Goal: Transaction & Acquisition: Purchase product/service

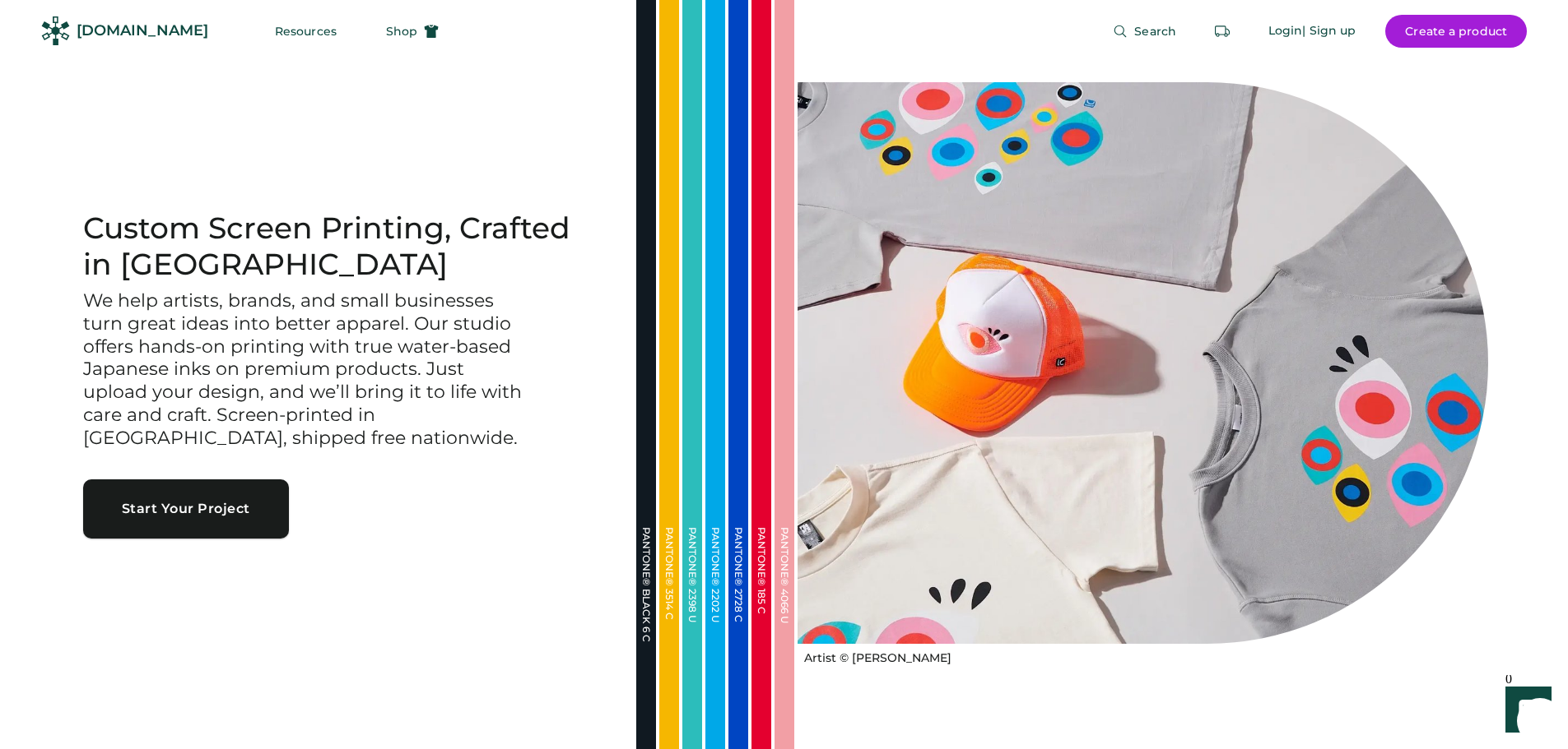
click at [229, 526] on button "Start Your Project" at bounding box center [185, 508] width 206 height 59
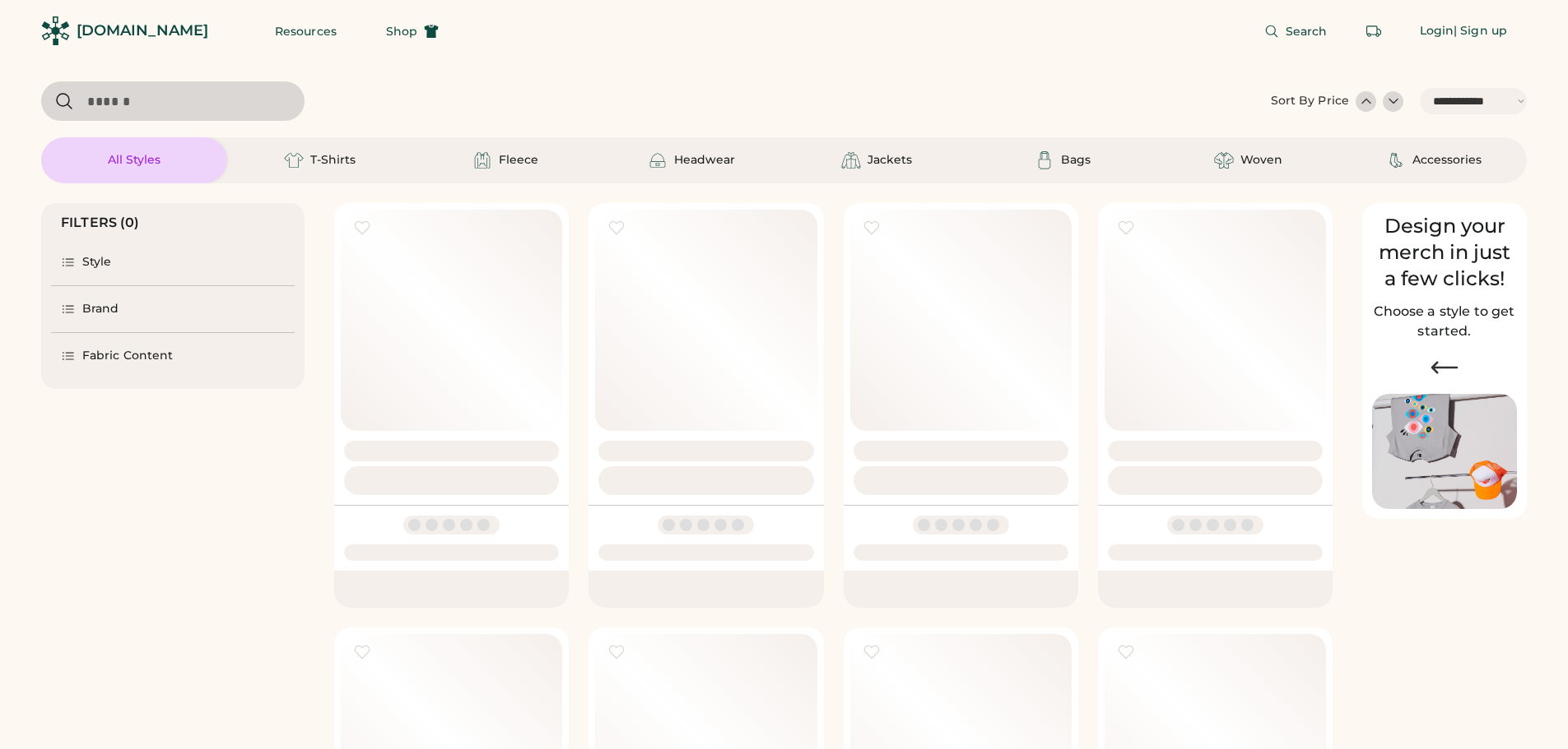
select select "*****"
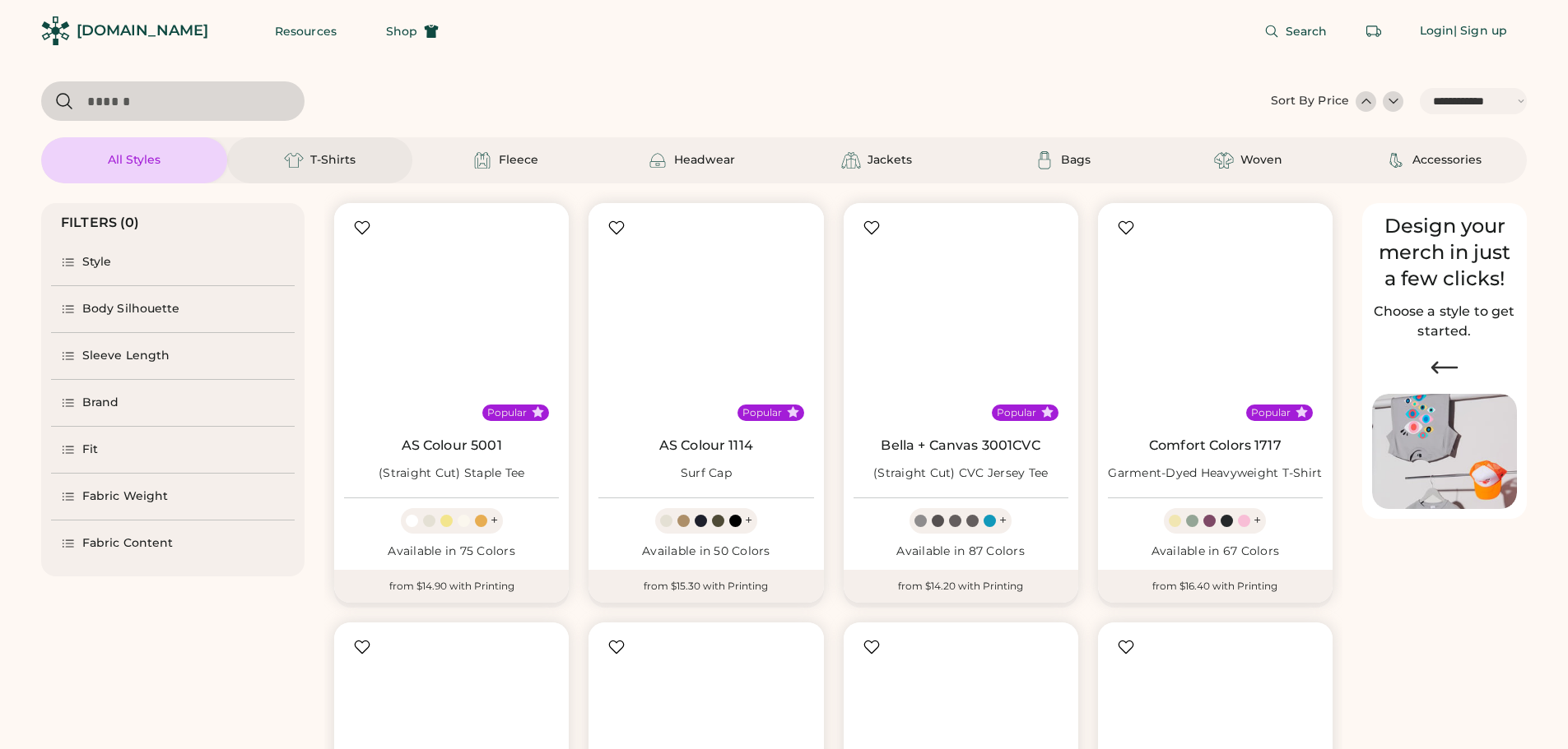
click at [356, 162] on div "T-Shirts" at bounding box center [319, 160] width 74 height 20
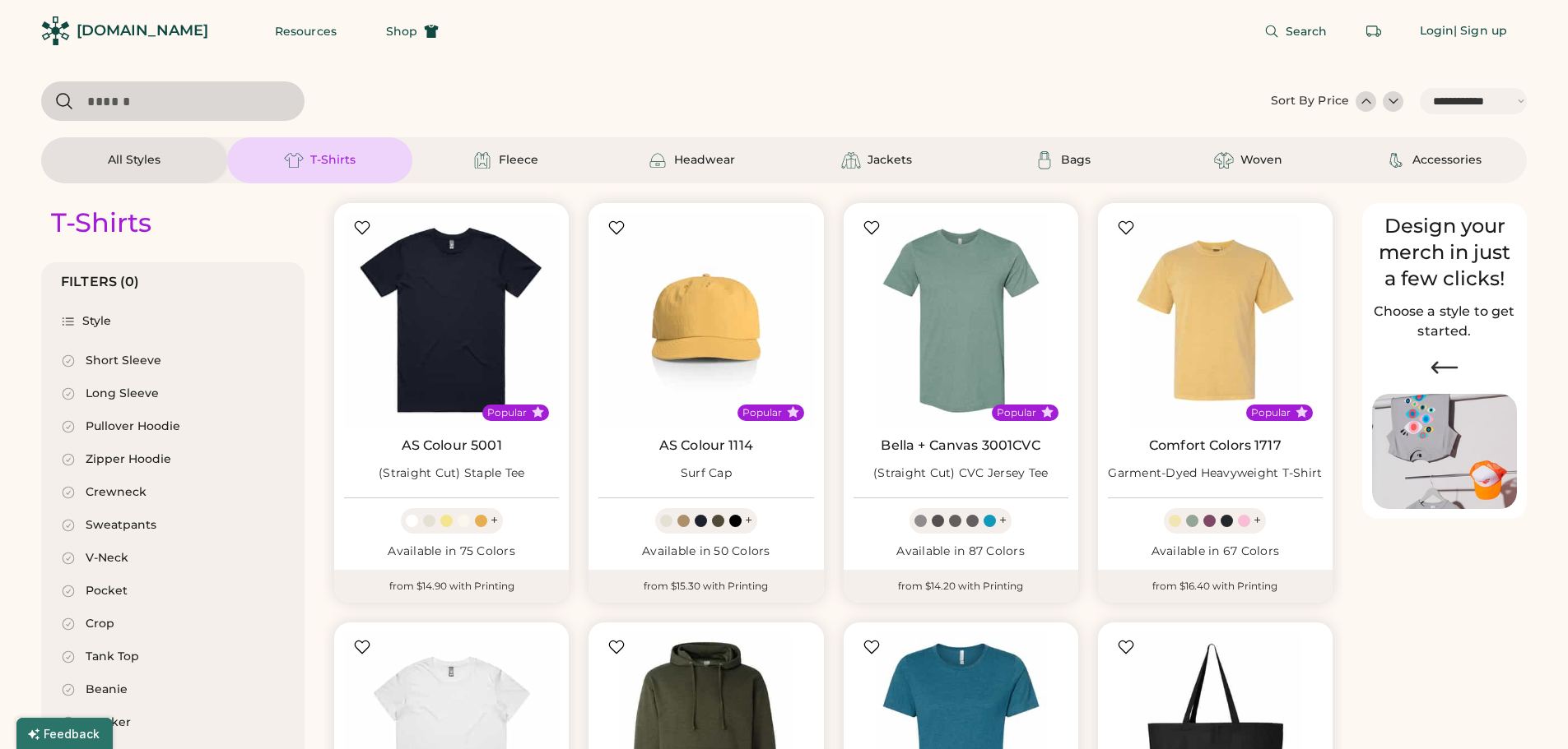
select select "*"
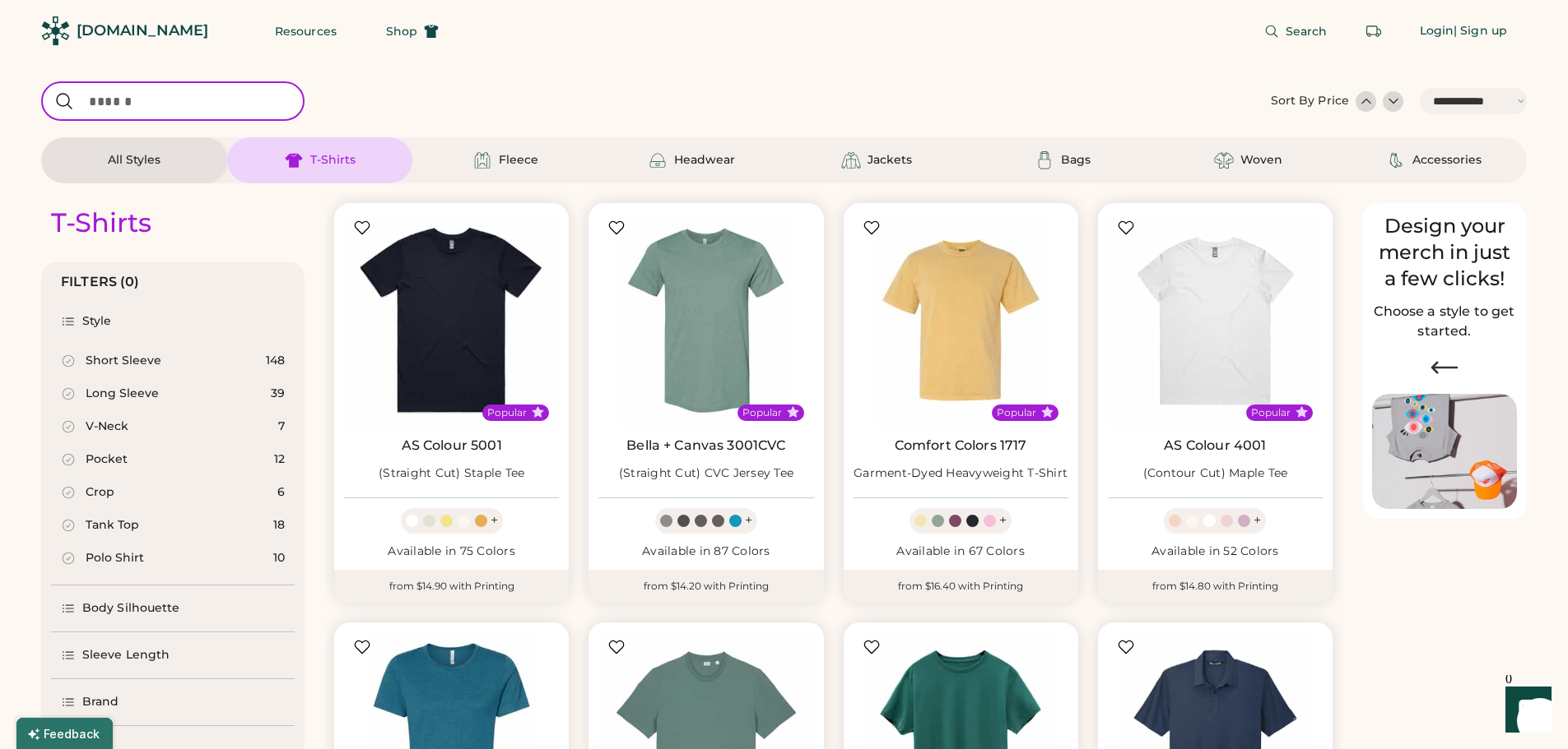
click at [245, 119] on input "input" at bounding box center [172, 101] width 264 height 39
type input "**"
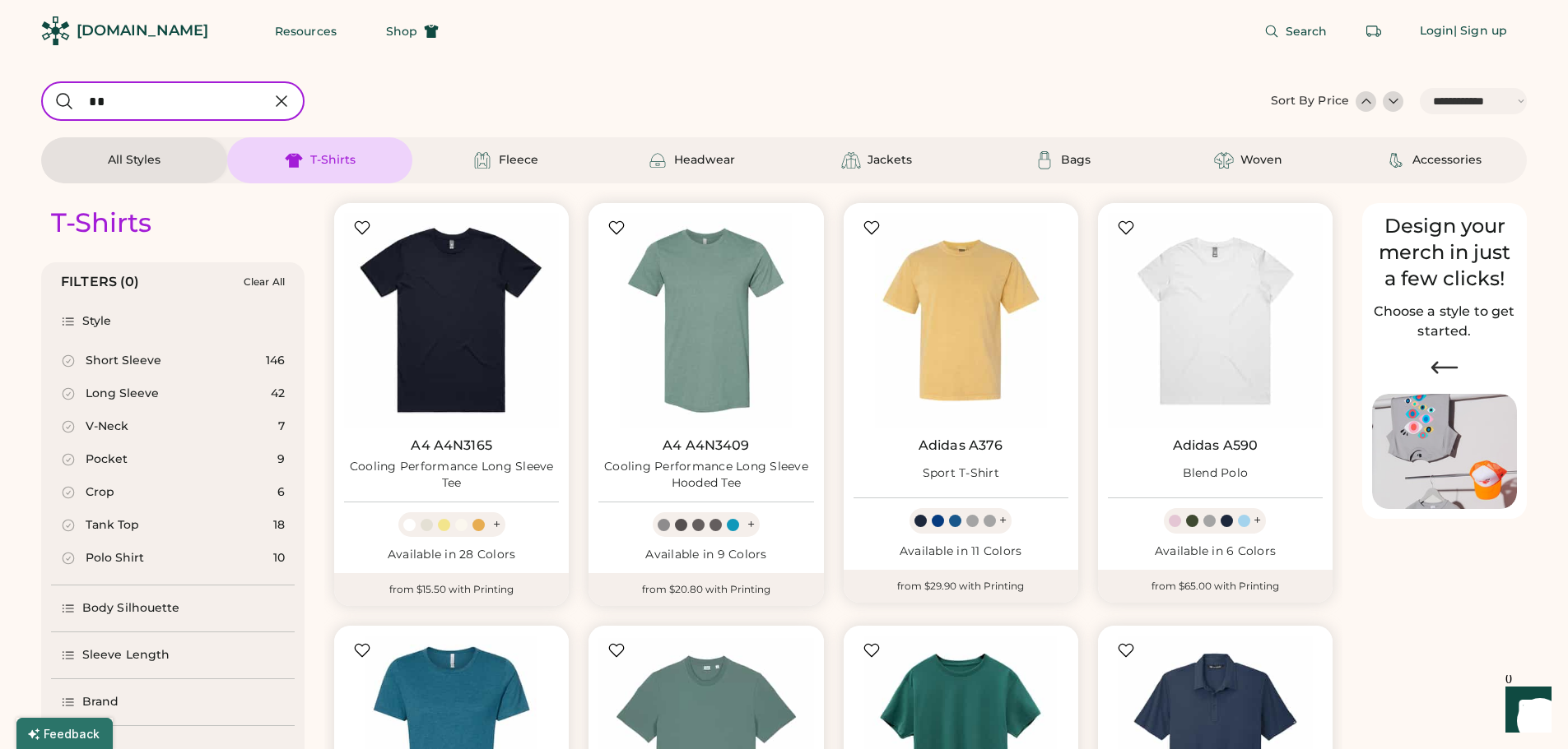
select select "*"
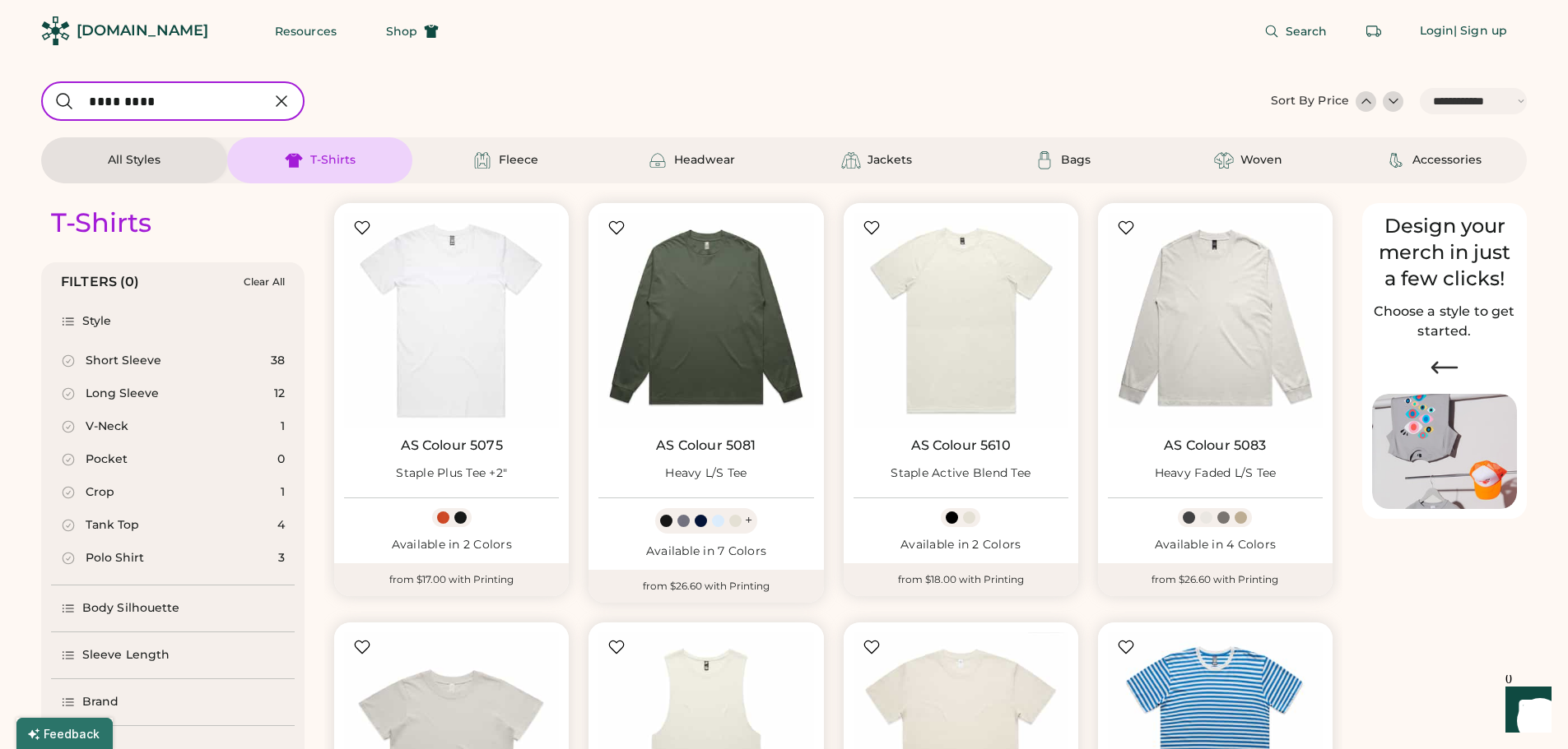
type input "*********"
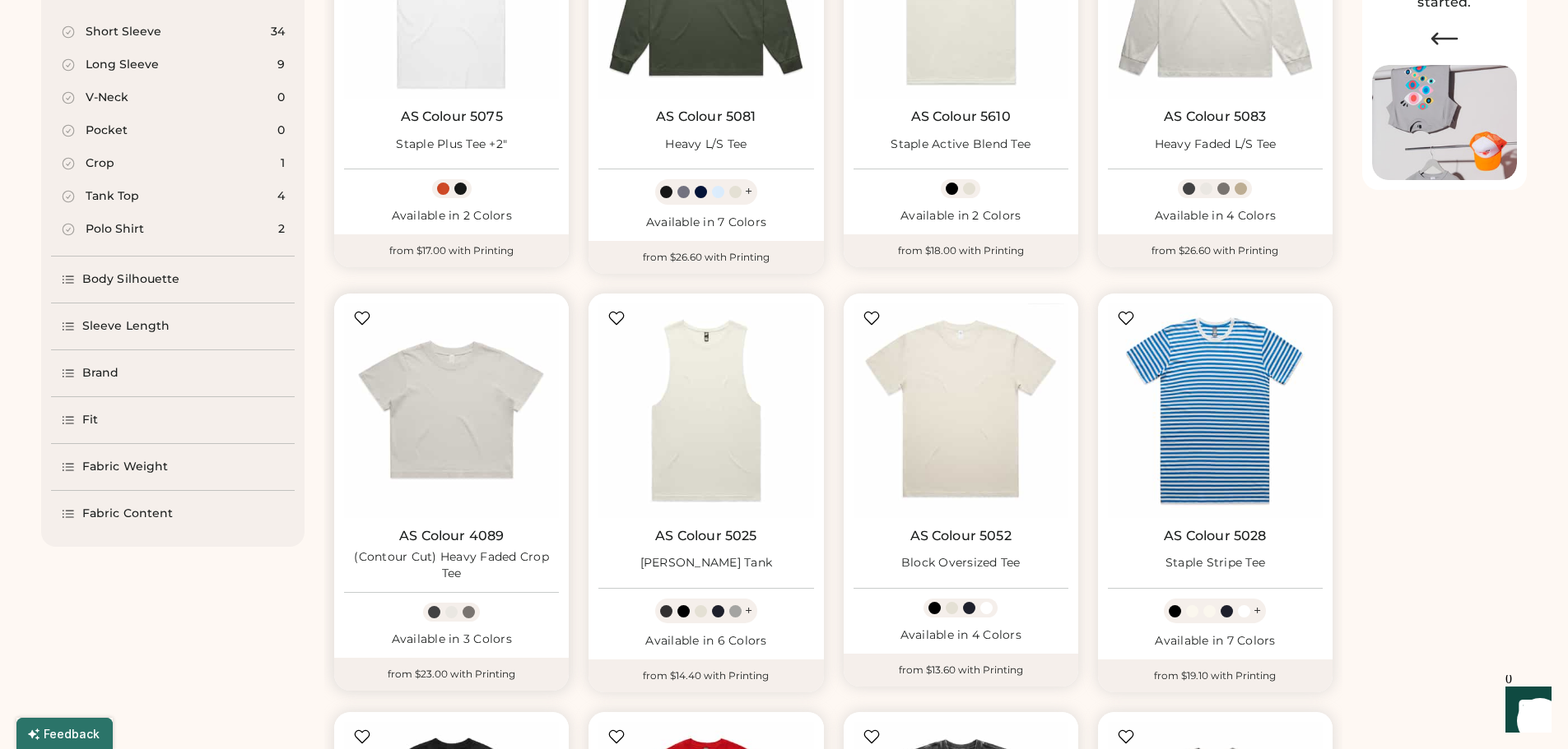
select select "*****"
select select "*"
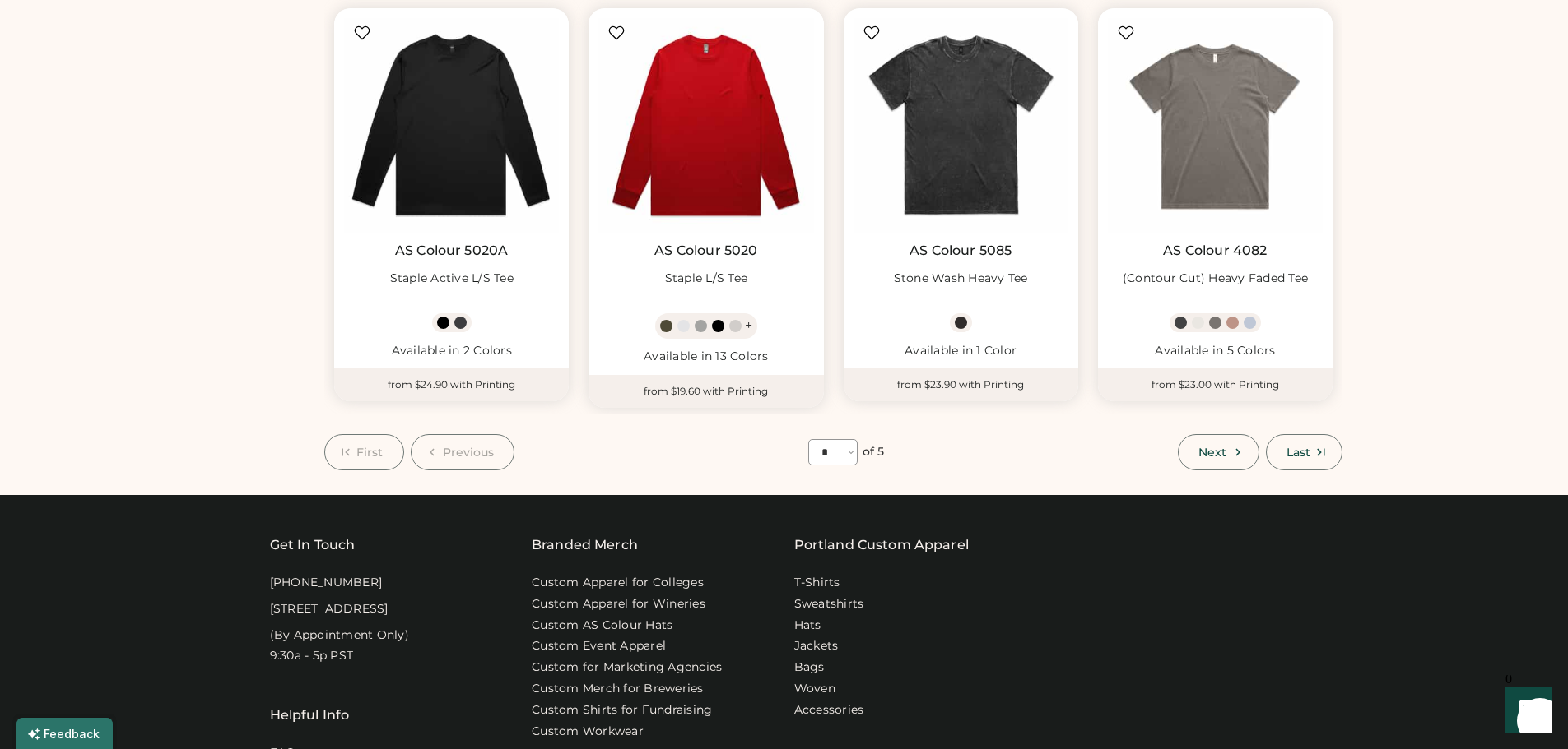
scroll to position [1069, 0]
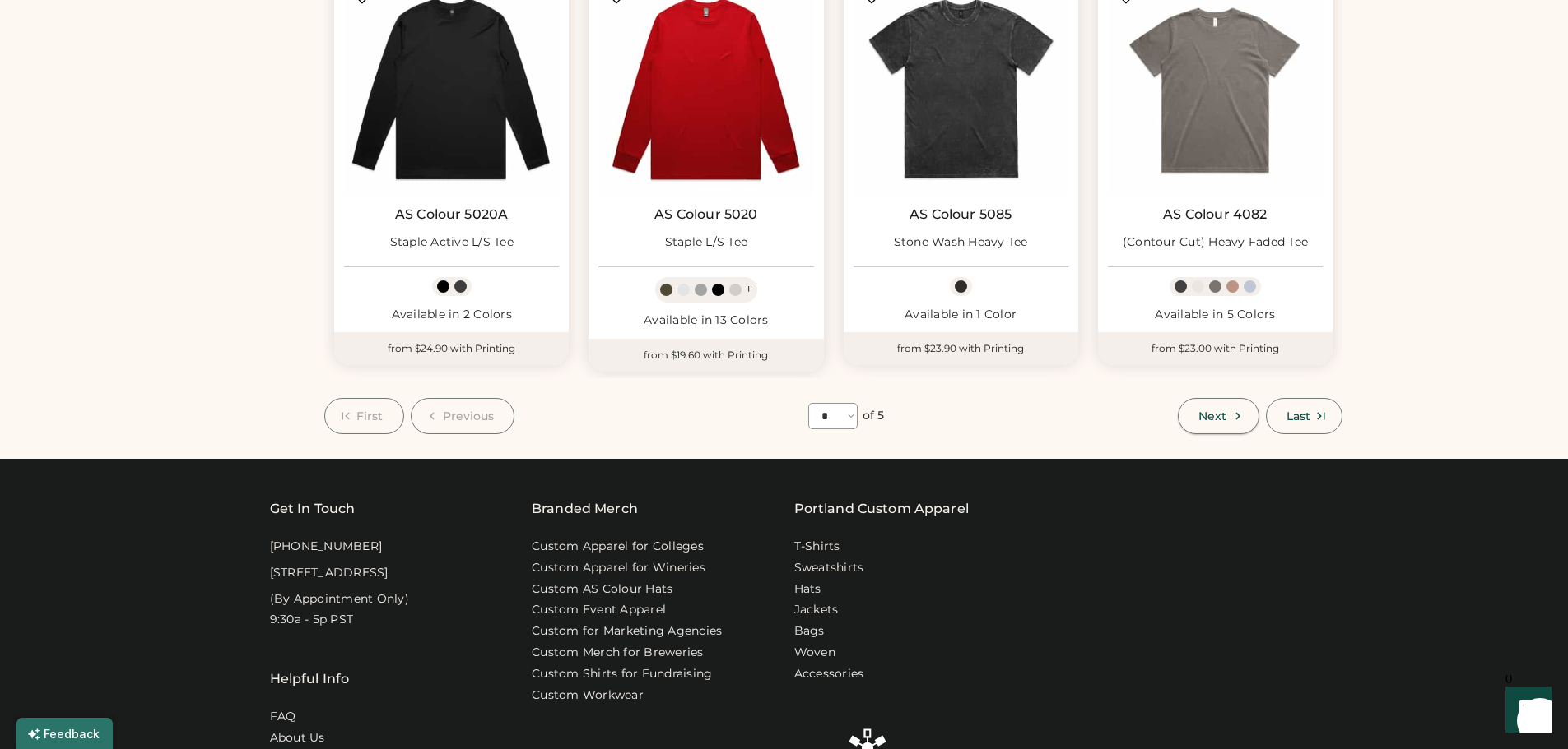
click at [1177, 426] on div "First Previous **** * * * * * of 5 Next Last" at bounding box center [833, 416] width 1018 height 36
click at [1201, 416] on span "Next" at bounding box center [1212, 415] width 28 height 11
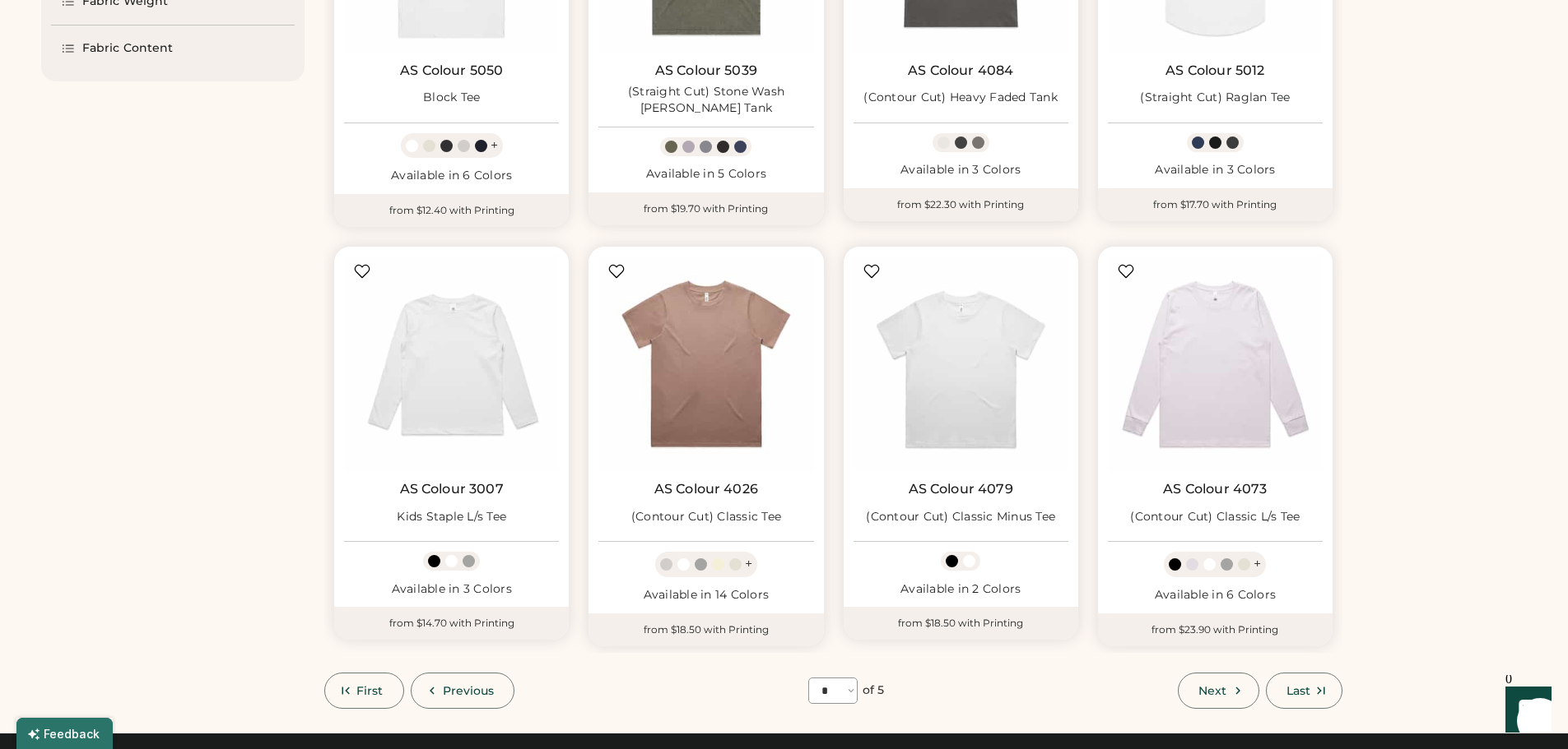
scroll to position [812, 0]
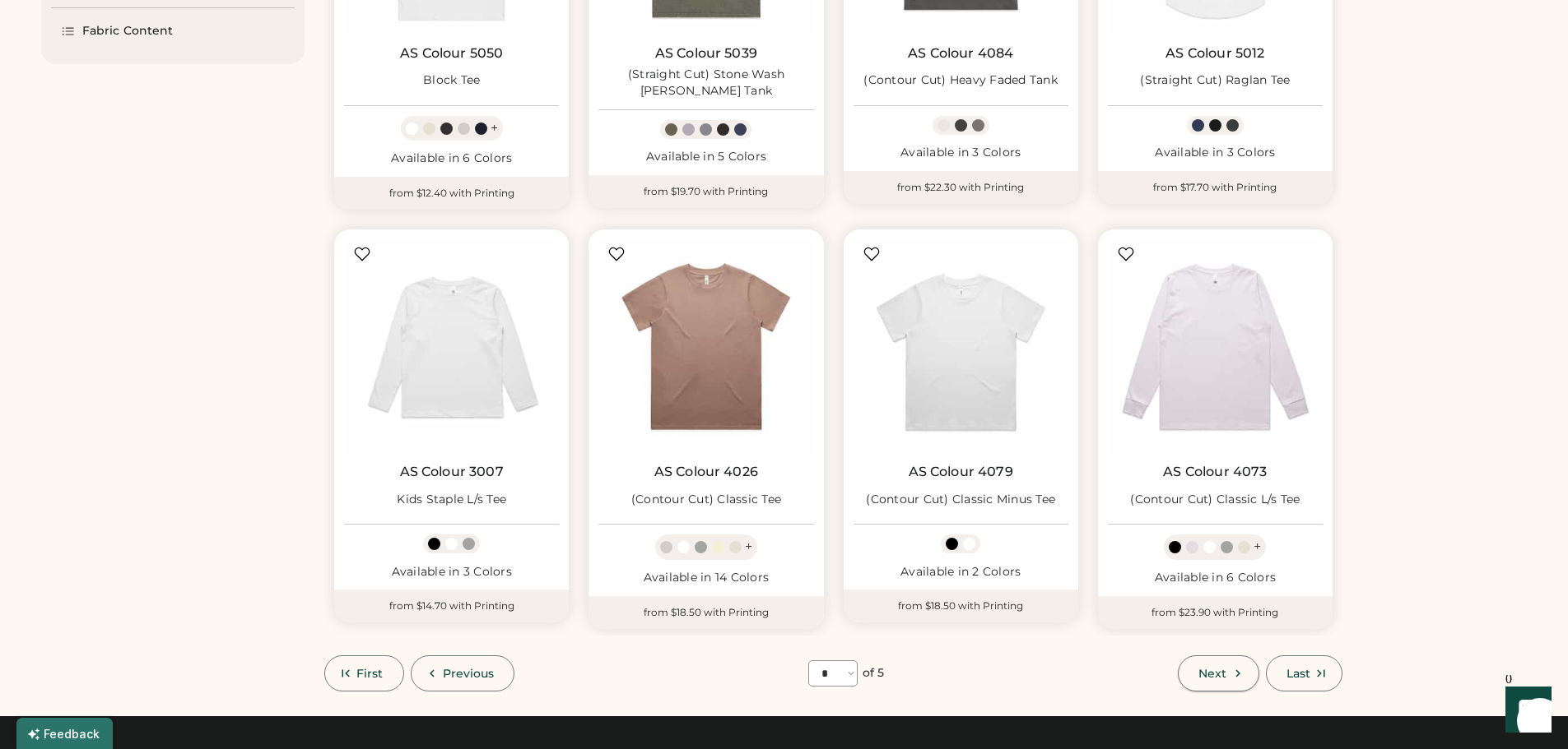
click at [1207, 661] on button "Next" at bounding box center [1218, 673] width 80 height 36
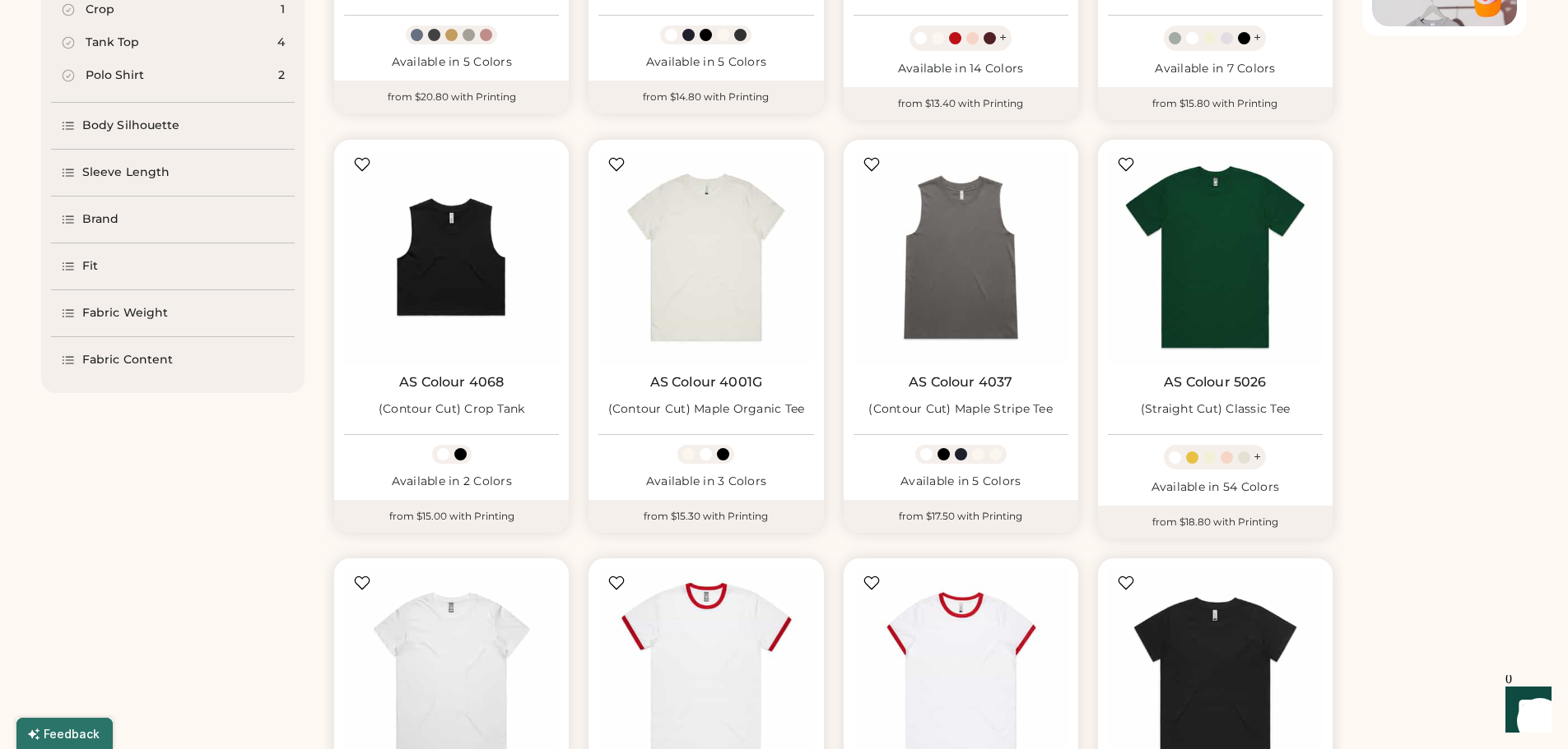
scroll to position [812, 0]
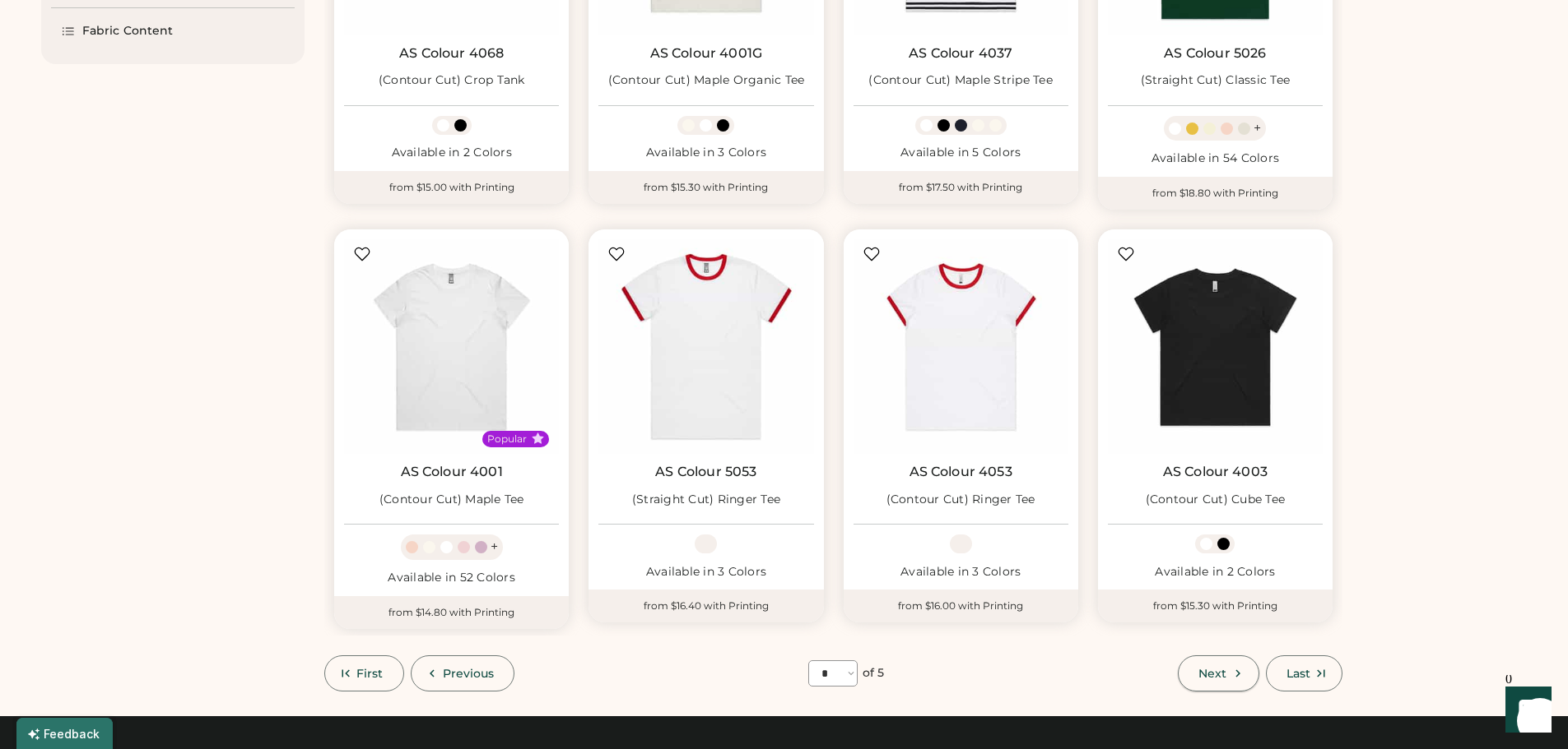
click at [1210, 665] on button "Next" at bounding box center [1218, 673] width 80 height 36
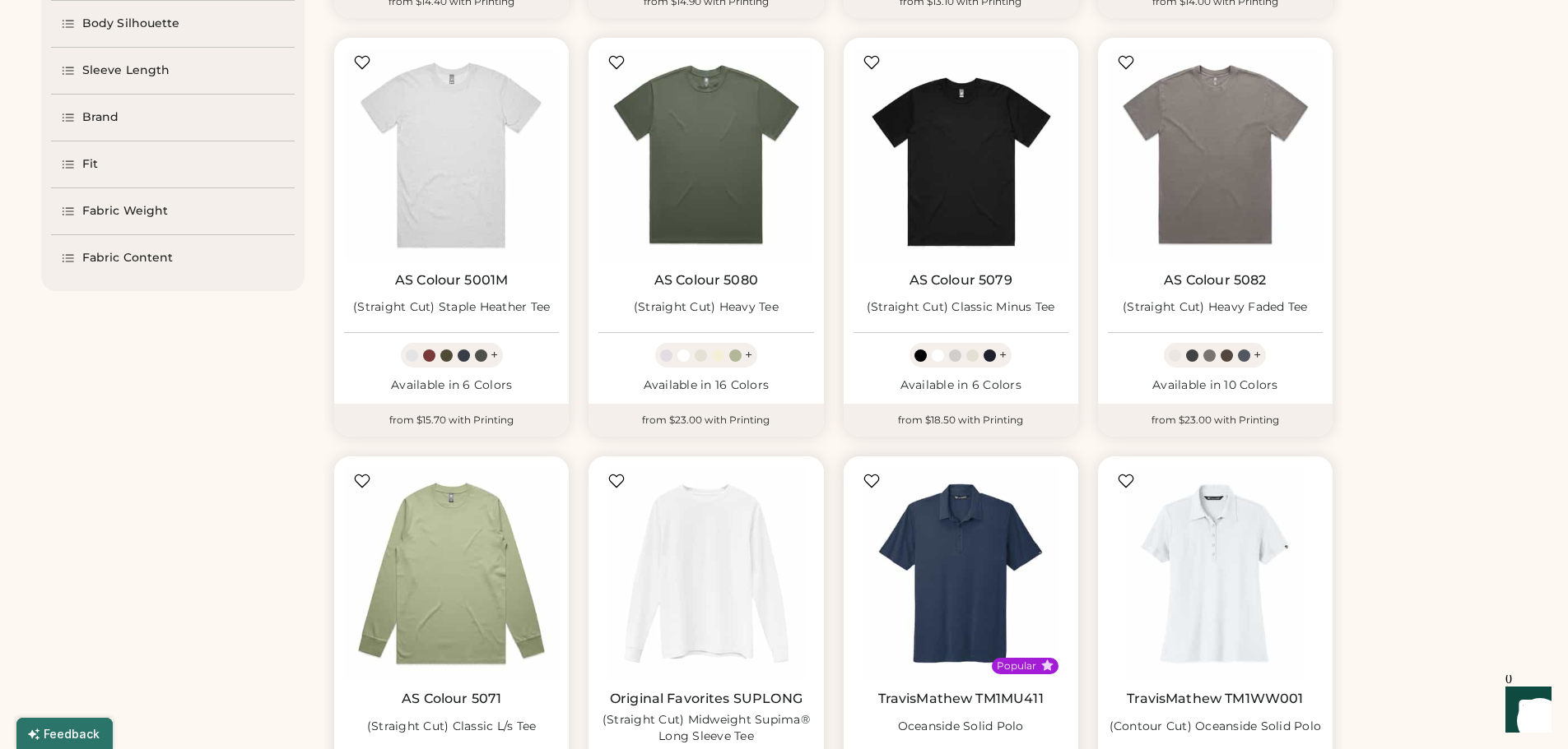
scroll to position [812, 0]
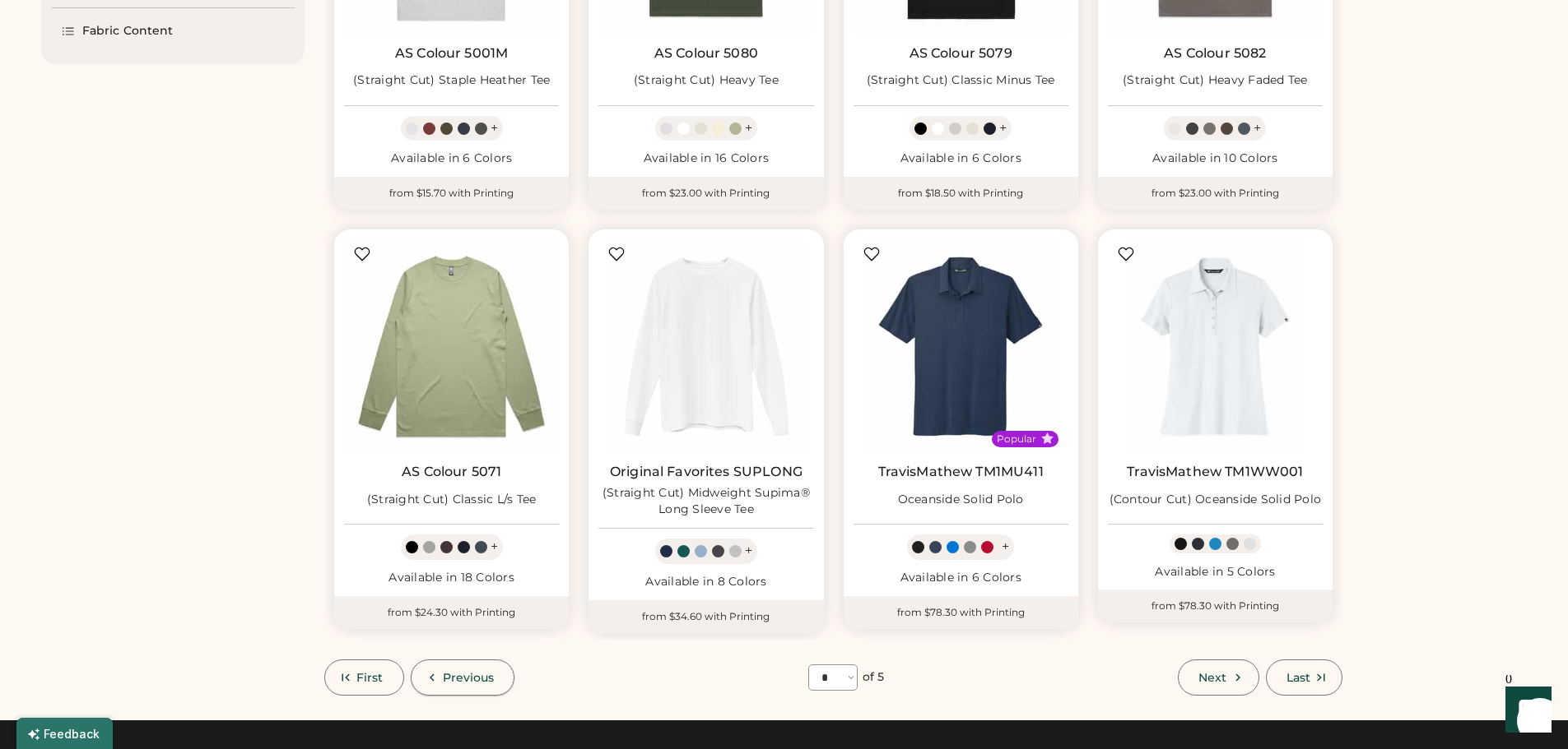
click at [431, 672] on icon at bounding box center [432, 677] width 15 height 15
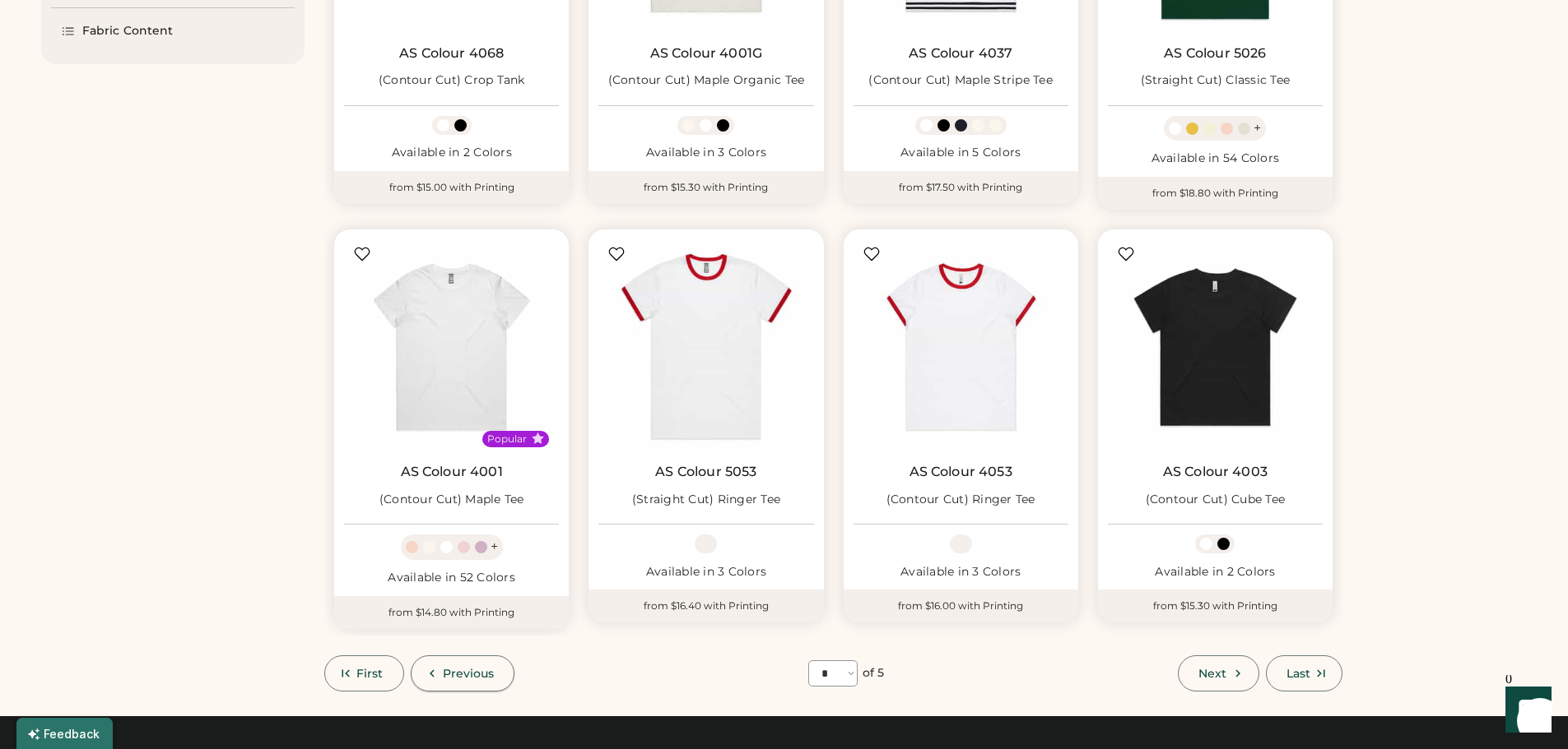
click at [431, 672] on use at bounding box center [432, 673] width 5 height 8
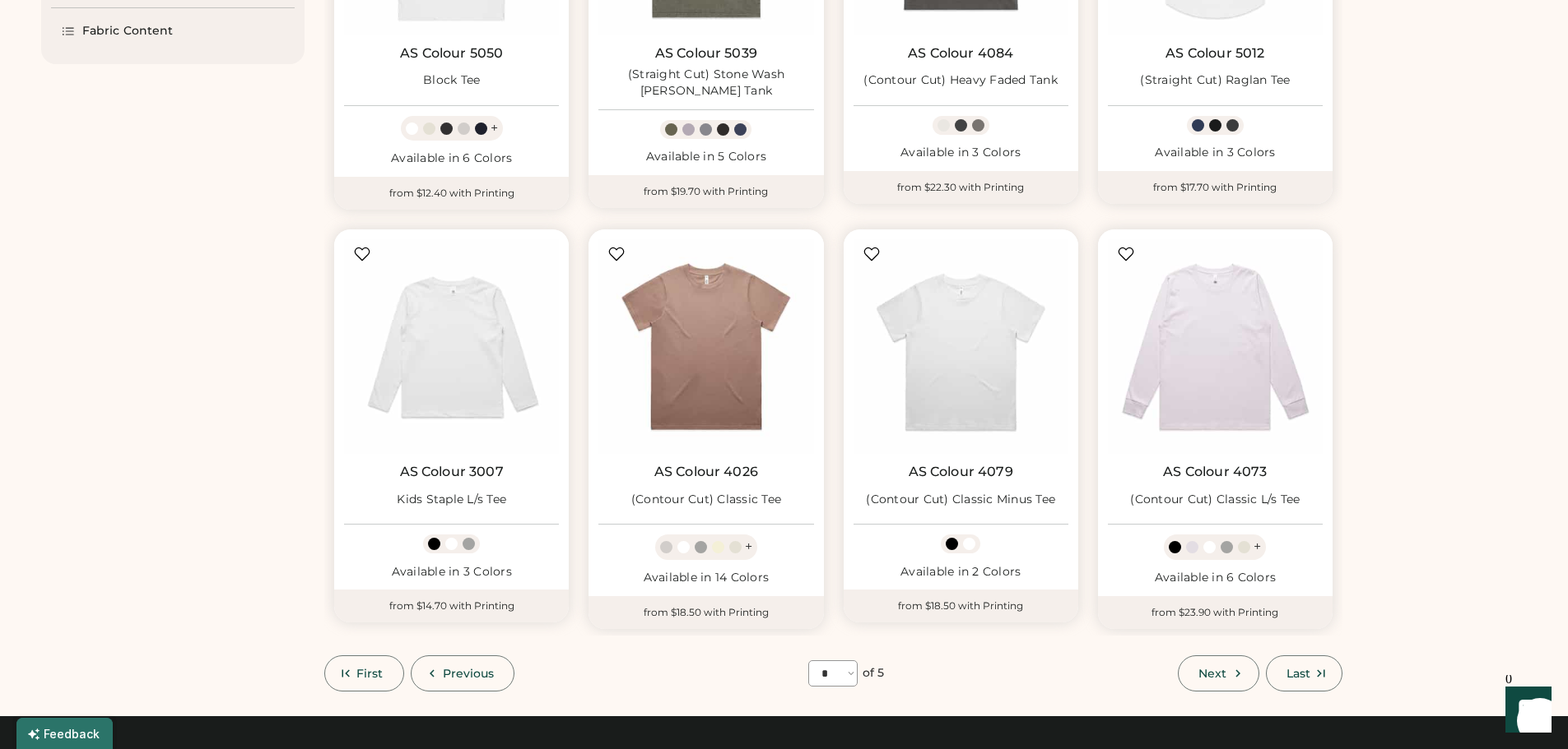
click at [431, 672] on use at bounding box center [432, 673] width 5 height 8
select select "*"
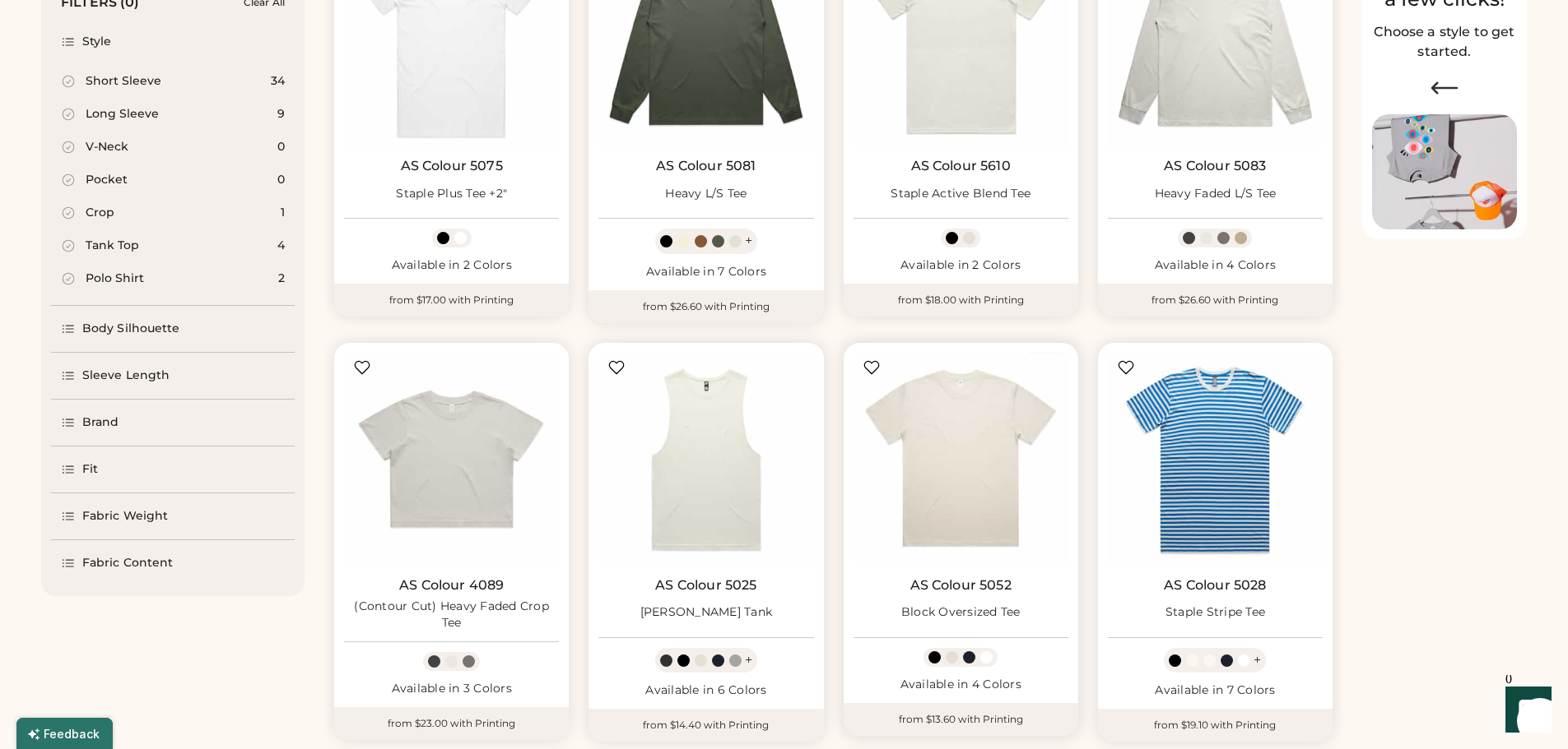
scroll to position [236, 0]
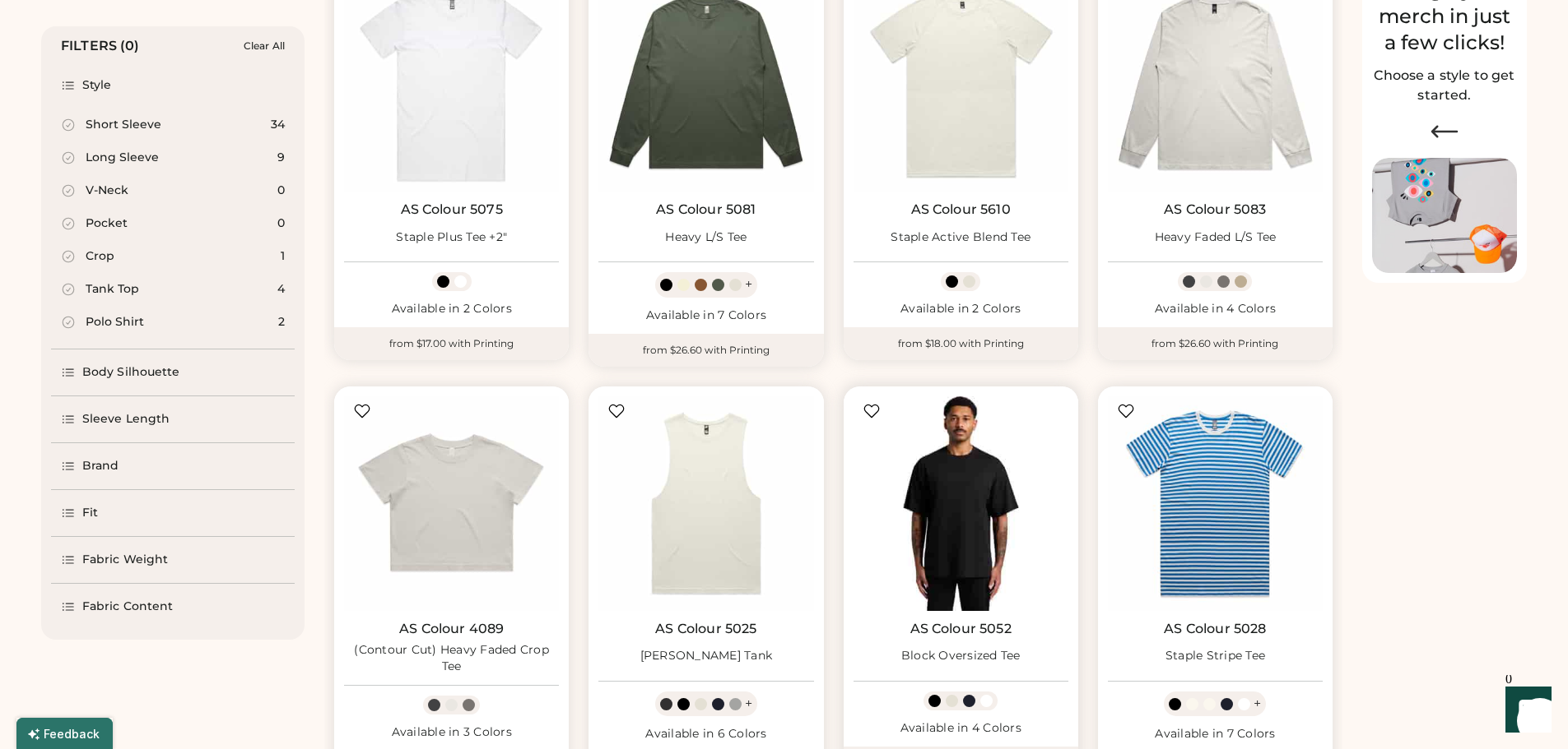
click at [948, 485] on img at bounding box center [961, 504] width 215 height 215
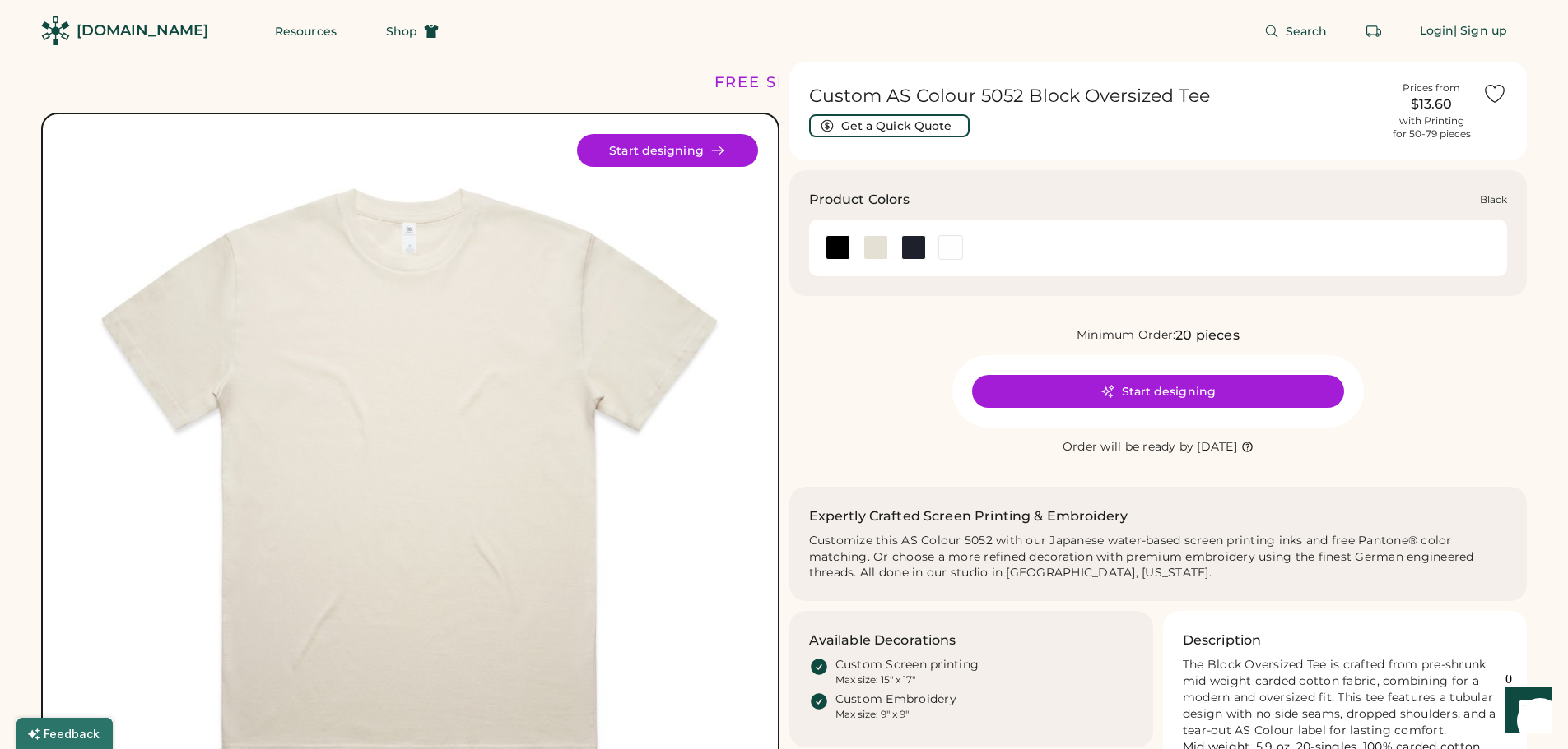
click at [833, 244] on div at bounding box center [837, 247] width 25 height 25
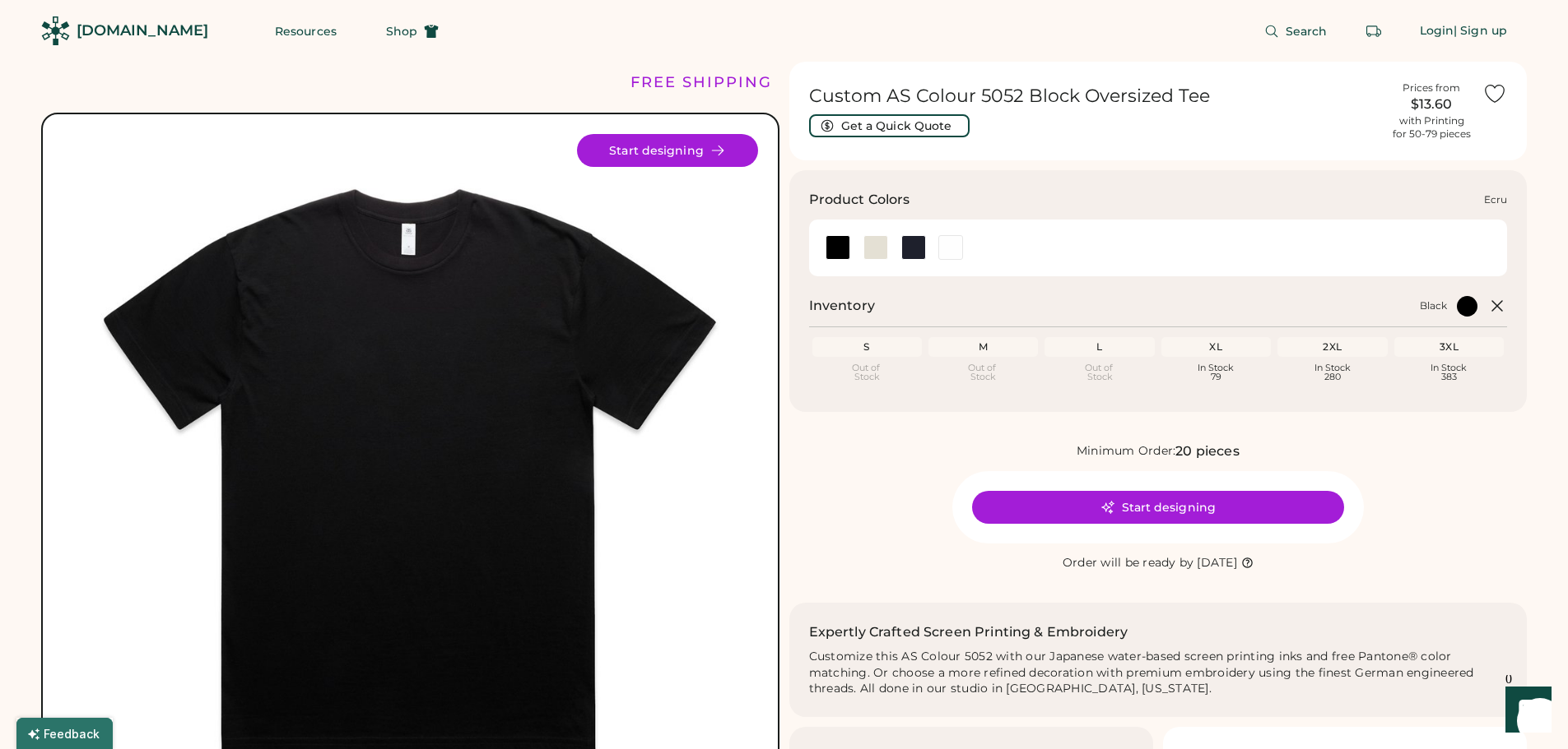
click at [865, 241] on div at bounding box center [875, 247] width 25 height 25
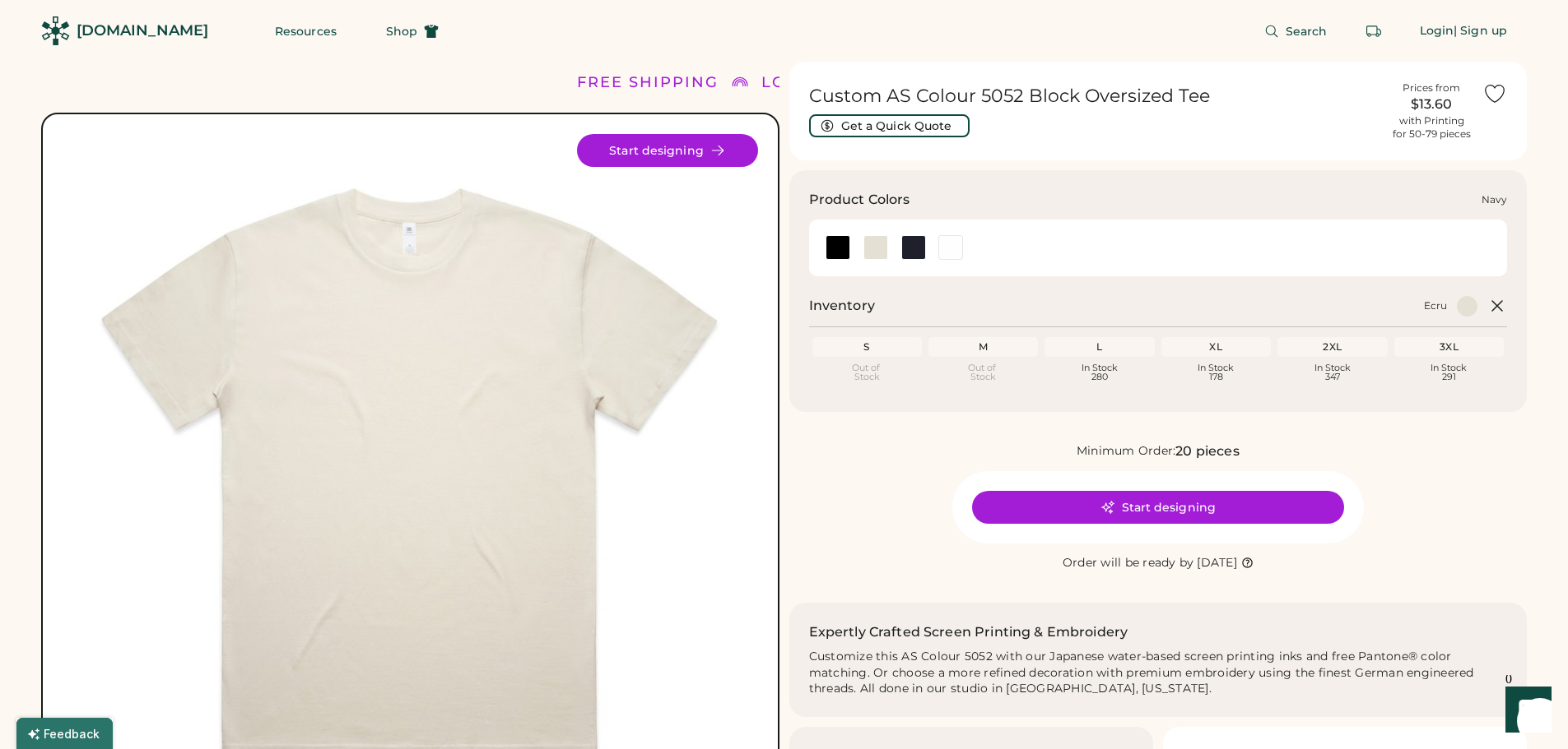
click at [921, 256] on div at bounding box center [913, 247] width 25 height 25
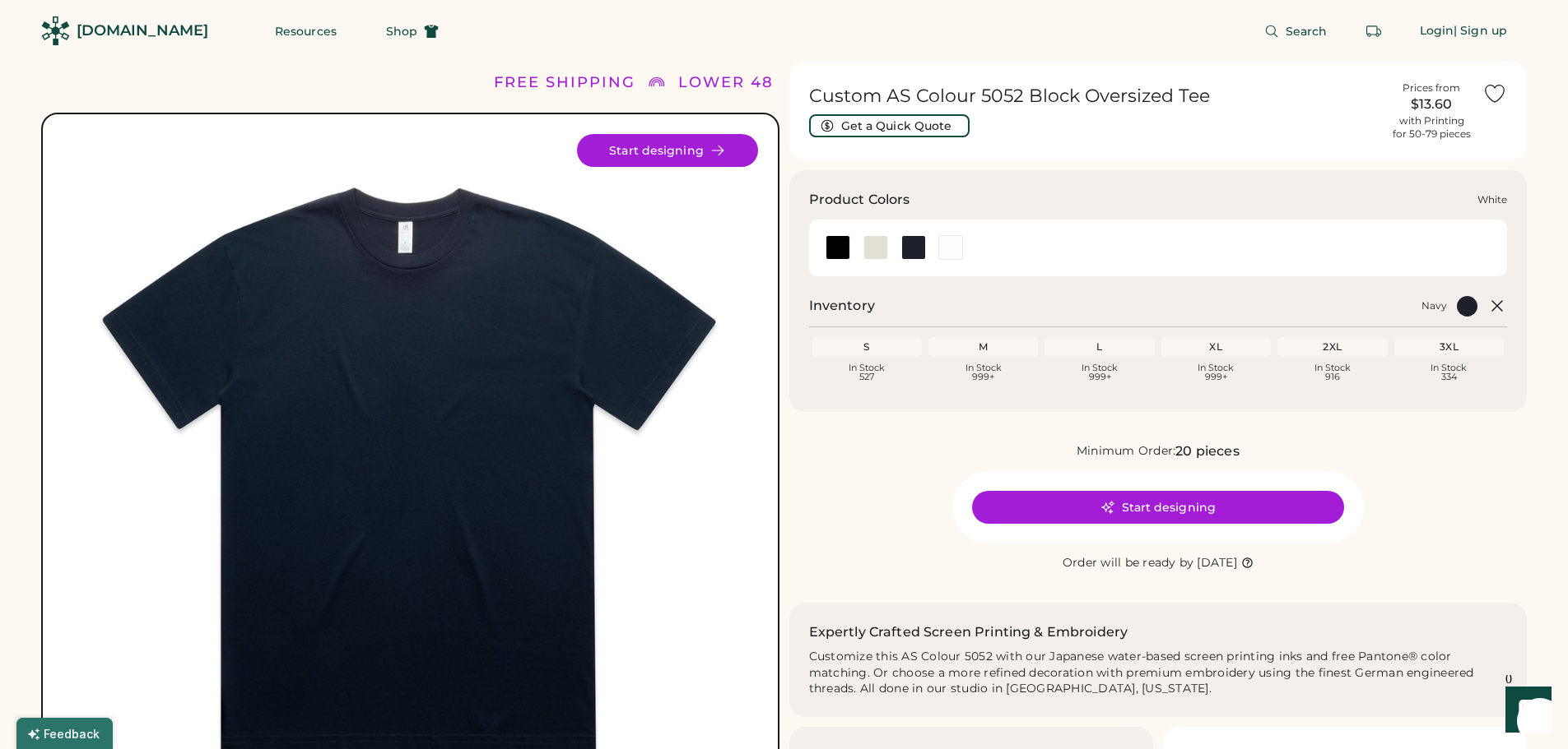
click at [936, 253] on div at bounding box center [950, 247] width 38 height 25
click at [940, 253] on div at bounding box center [950, 247] width 25 height 25
